Goal: Entertainment & Leisure: Consume media (video, audio)

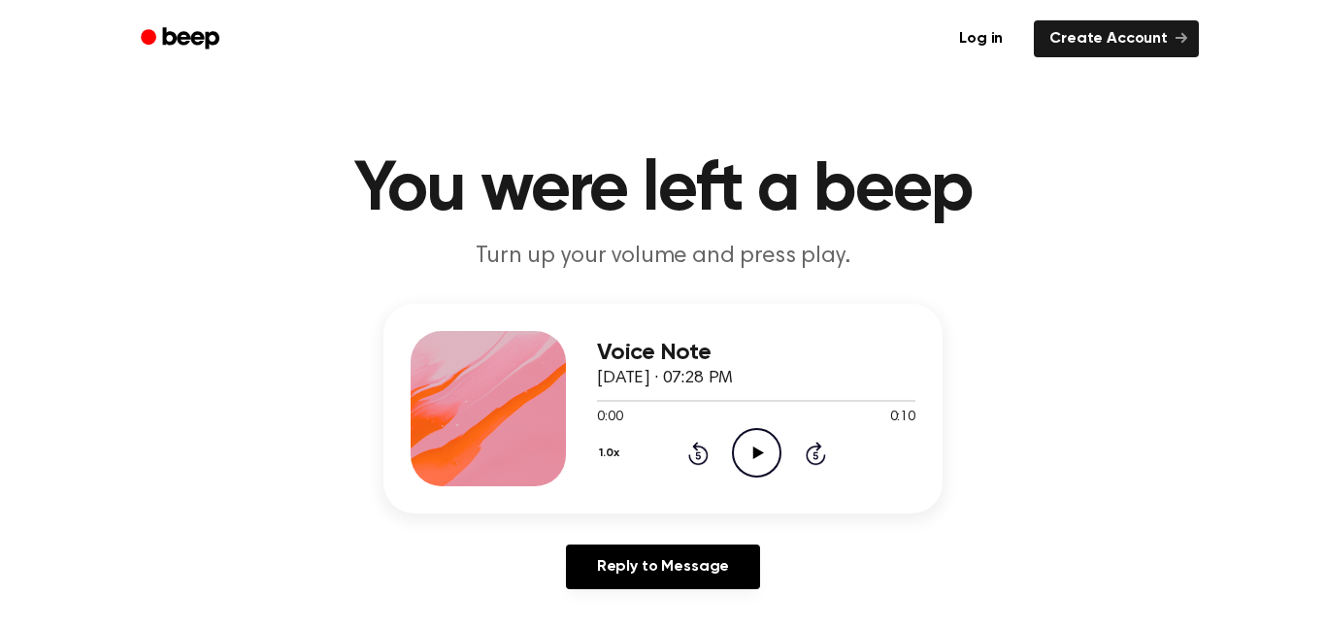
click at [768, 459] on icon "Play Audio" at bounding box center [757, 453] width 50 height 50
click at [768, 459] on icon "Pause Audio" at bounding box center [757, 453] width 50 height 50
click at [763, 457] on icon "Play Audio" at bounding box center [757, 453] width 50 height 50
click at [737, 455] on icon "Play Audio" at bounding box center [757, 453] width 50 height 50
click at [742, 448] on icon "Play Audio" at bounding box center [757, 453] width 50 height 50
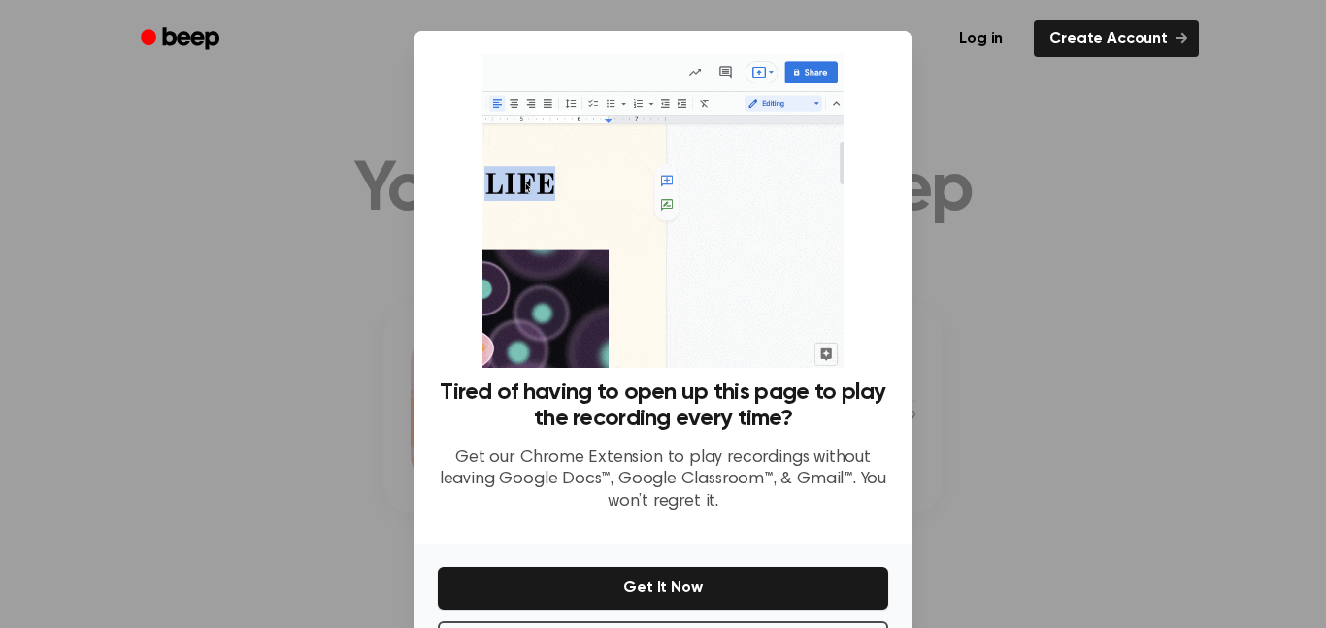
click at [249, 244] on div at bounding box center [663, 314] width 1326 height 628
click at [393, 283] on div at bounding box center [663, 314] width 1326 height 628
click at [1140, 28] on link "Create Account" at bounding box center [1116, 38] width 165 height 37
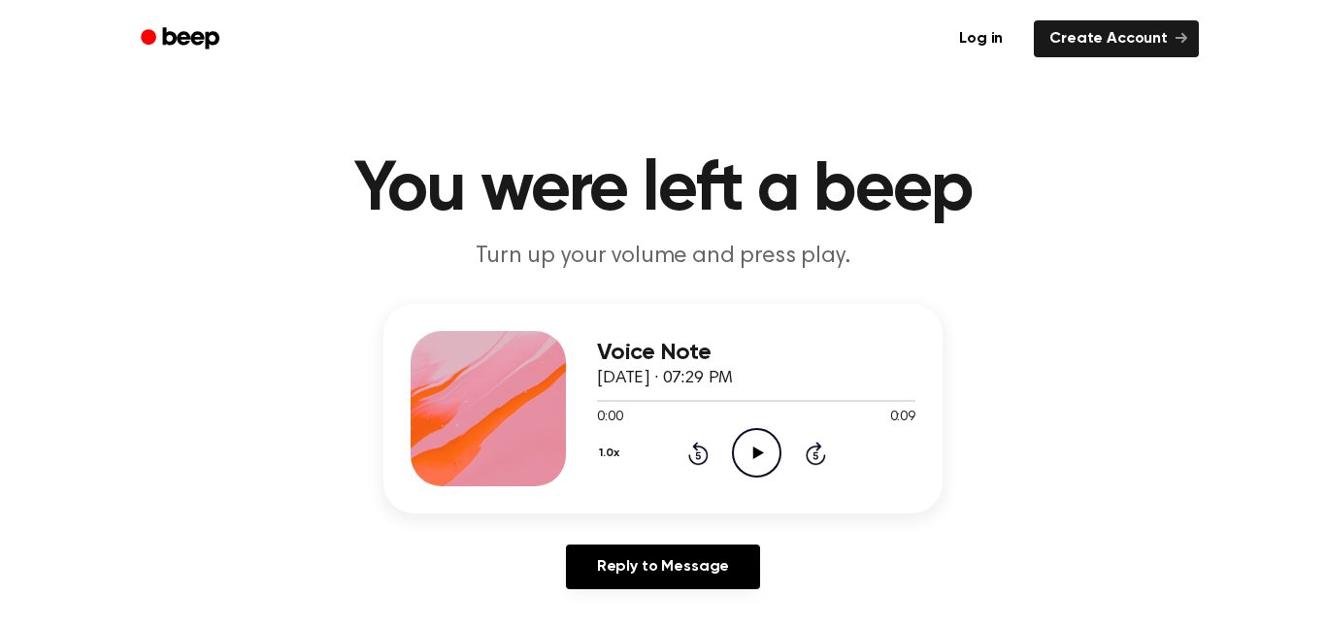
click at [743, 458] on icon "Play Audio" at bounding box center [757, 453] width 50 height 50
click at [768, 458] on icon "Play Audio" at bounding box center [757, 453] width 50 height 50
click at [765, 482] on div "Voice Note September 24, 2025 · 07:31 PM 0:00 0:10 Your browser does not suppor…" at bounding box center [756, 408] width 318 height 155
click at [755, 461] on icon "Play Audio" at bounding box center [757, 453] width 50 height 50
click at [775, 456] on icon "Play Audio" at bounding box center [757, 453] width 50 height 50
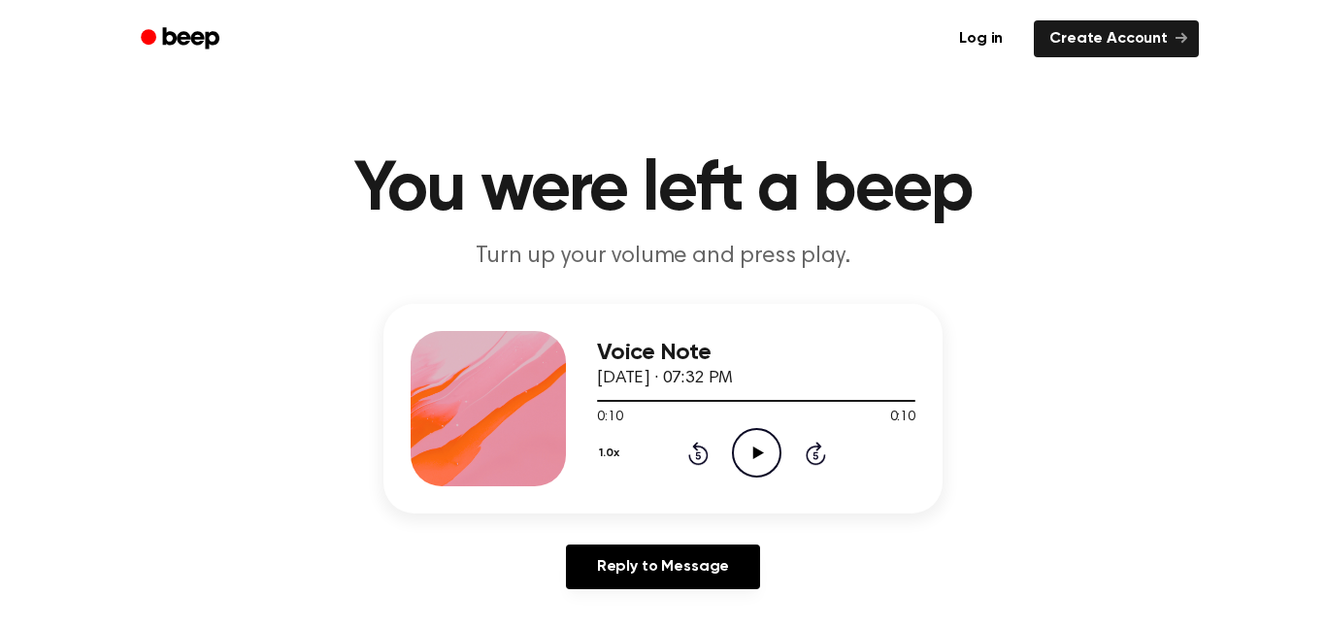
click at [766, 452] on icon "Play Audio" at bounding box center [757, 453] width 50 height 50
click at [769, 467] on icon "Play Audio" at bounding box center [757, 453] width 50 height 50
click at [738, 485] on div "Voice Note [DATE] · 07:33 PM 0:00 0:08 Your browser does not support the [objec…" at bounding box center [756, 408] width 318 height 155
click at [746, 470] on icon "Play Audio" at bounding box center [757, 453] width 50 height 50
click at [783, 454] on div "1.0x Rewind 5 seconds Play Audio Skip 5 seconds" at bounding box center [756, 453] width 318 height 50
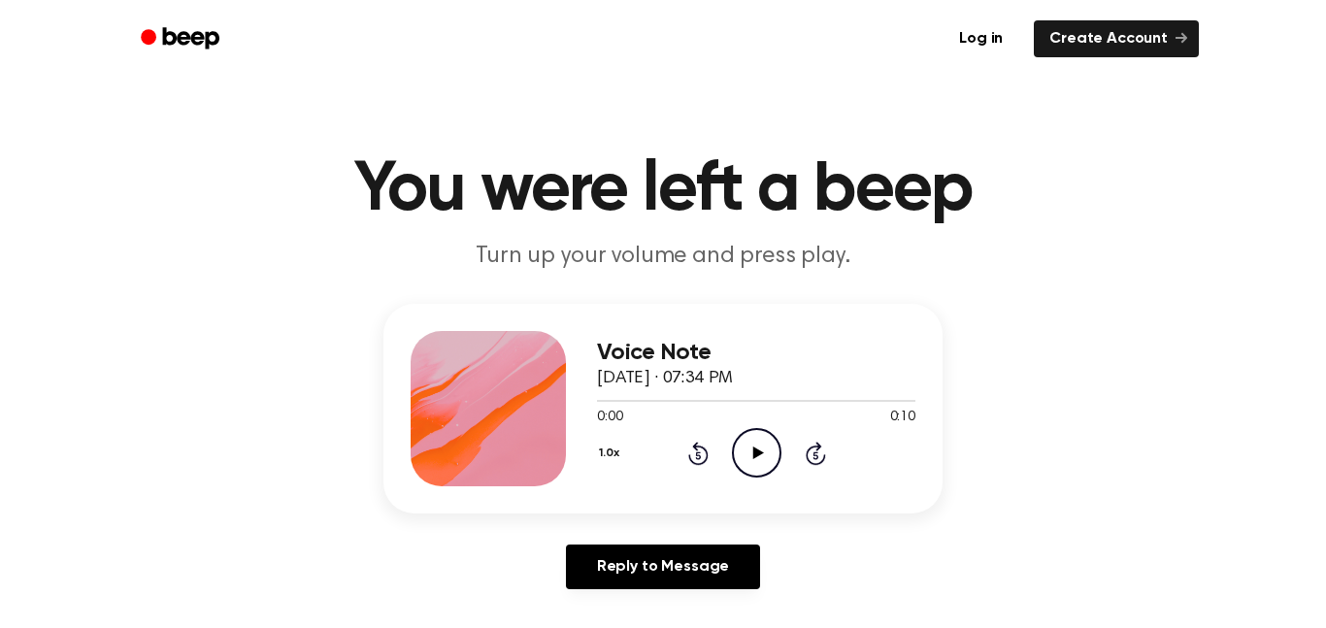
click at [752, 459] on icon "Play Audio" at bounding box center [757, 453] width 50 height 50
click at [766, 446] on icon "Pause Audio" at bounding box center [757, 453] width 50 height 50
click at [766, 448] on icon "Play Audio" at bounding box center [757, 453] width 50 height 50
click at [765, 488] on div "Voice Note [DATE] · 07:34 PM 0:00 0:10 Your browser does not support the [objec…" at bounding box center [662, 409] width 559 height 210
click at [770, 487] on div "Voice Note September 24, 2025 · 07:34 PM 0:00 0:10 Your browser does not suppor…" at bounding box center [662, 409] width 559 height 210
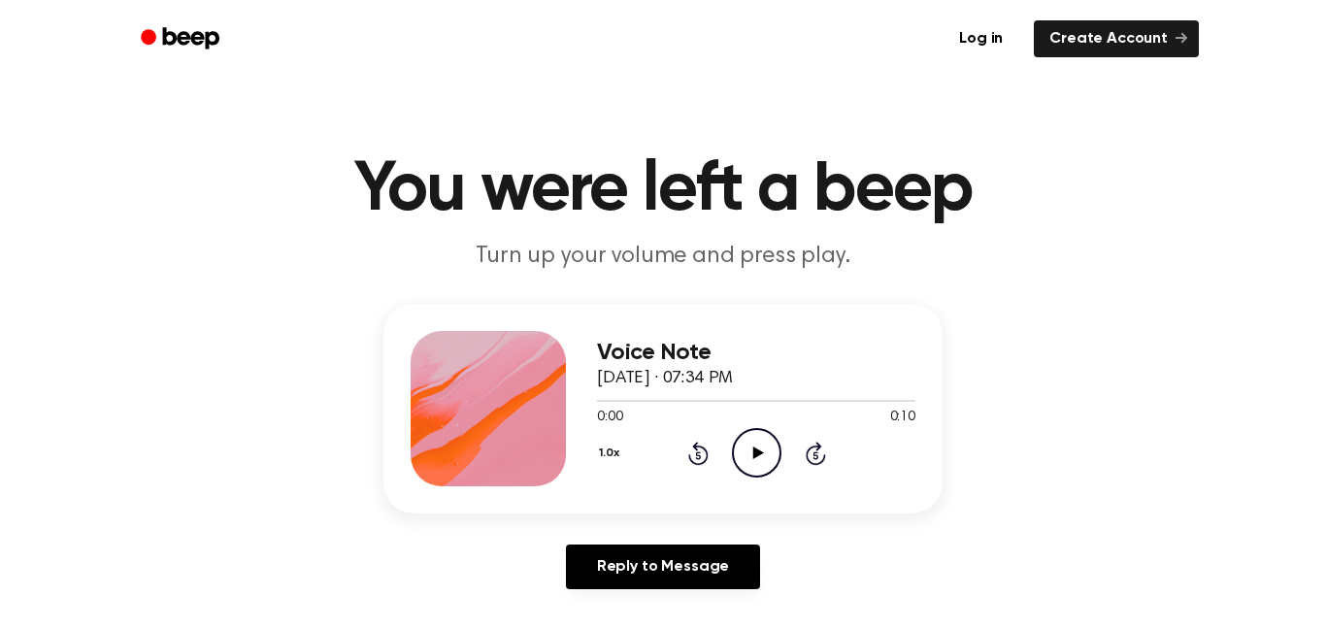
click at [780, 496] on div "Voice Note September 24, 2025 · 07:34 PM 0:00 0:10 Your browser does not suppor…" at bounding box center [662, 409] width 559 height 210
click at [772, 477] on icon "Play Audio" at bounding box center [757, 453] width 50 height 50
click at [748, 464] on icon "Pause Audio" at bounding box center [757, 453] width 50 height 50
click at [738, 479] on div "Voice Note September 24, 2025 · 07:34 PM 0:00 0:10 Your browser does not suppor…" at bounding box center [756, 408] width 318 height 155
click at [747, 474] on icon "Play Audio" at bounding box center [757, 453] width 50 height 50
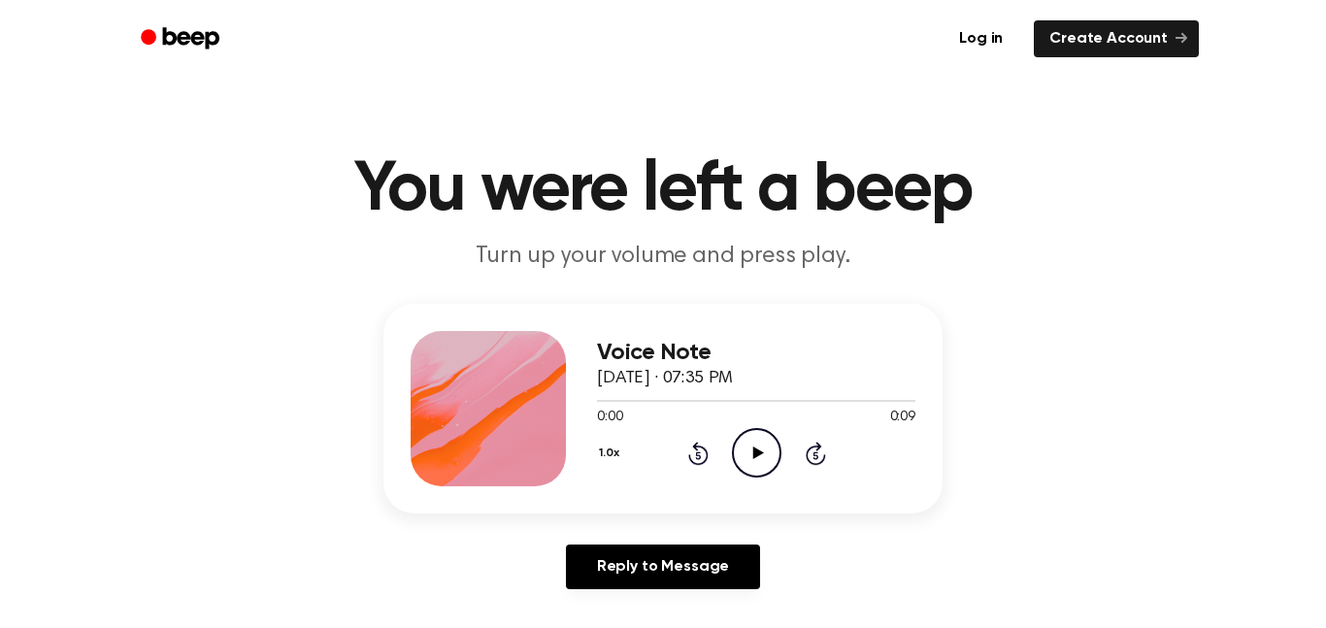
click at [730, 464] on div "1.0x Rewind 5 seconds Play Audio Skip 5 seconds" at bounding box center [756, 453] width 318 height 50
click at [737, 462] on icon "Play Audio" at bounding box center [757, 453] width 50 height 50
click at [732, 446] on icon "Play Audio" at bounding box center [757, 453] width 50 height 50
click at [755, 453] on icon "Pause Audio" at bounding box center [757, 453] width 50 height 50
click at [739, 469] on circle at bounding box center [757, 453] width 48 height 48
